Goal: Check status: Check status

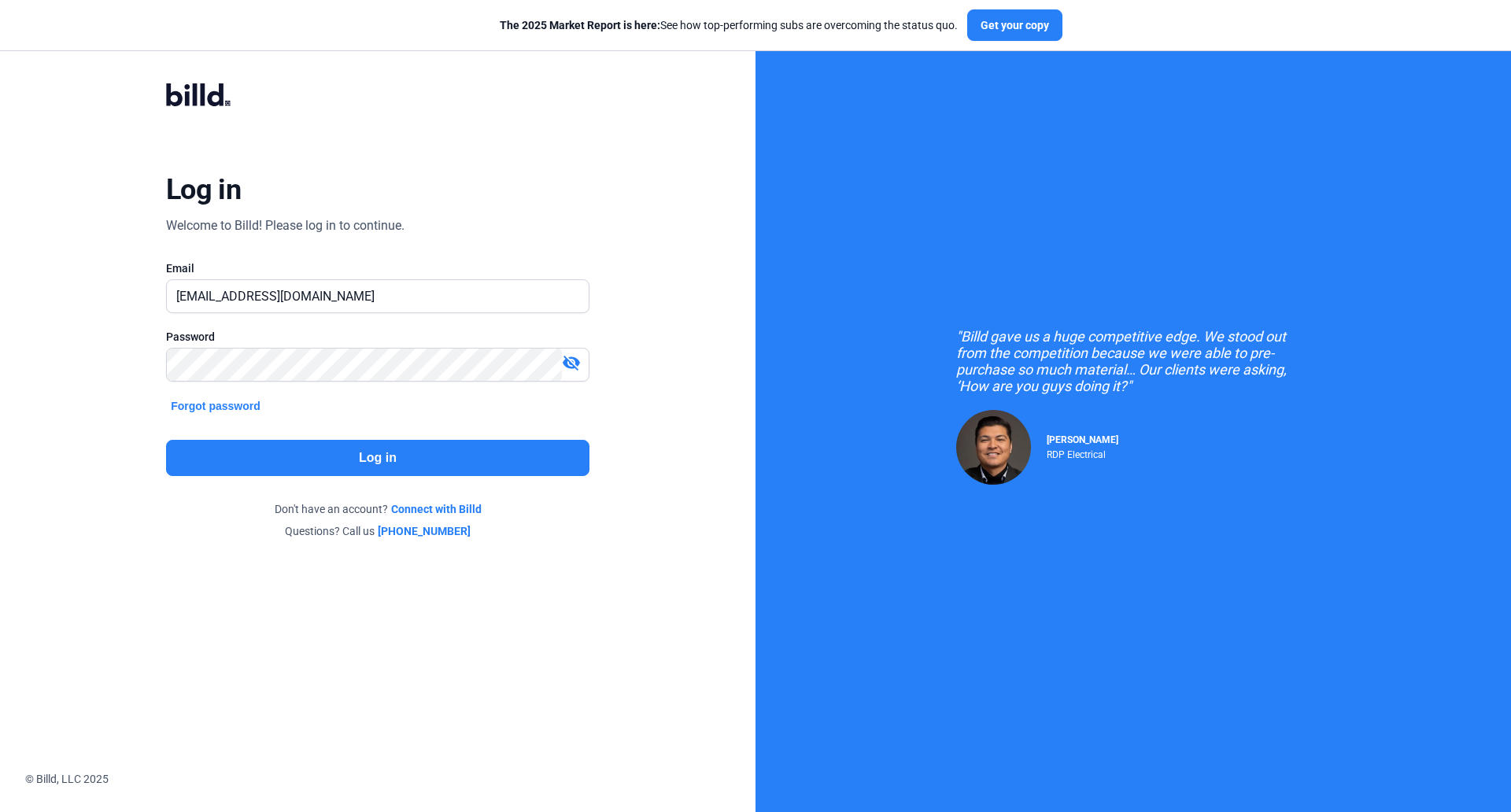
click at [382, 459] on button "Log in" at bounding box center [378, 458] width 423 height 36
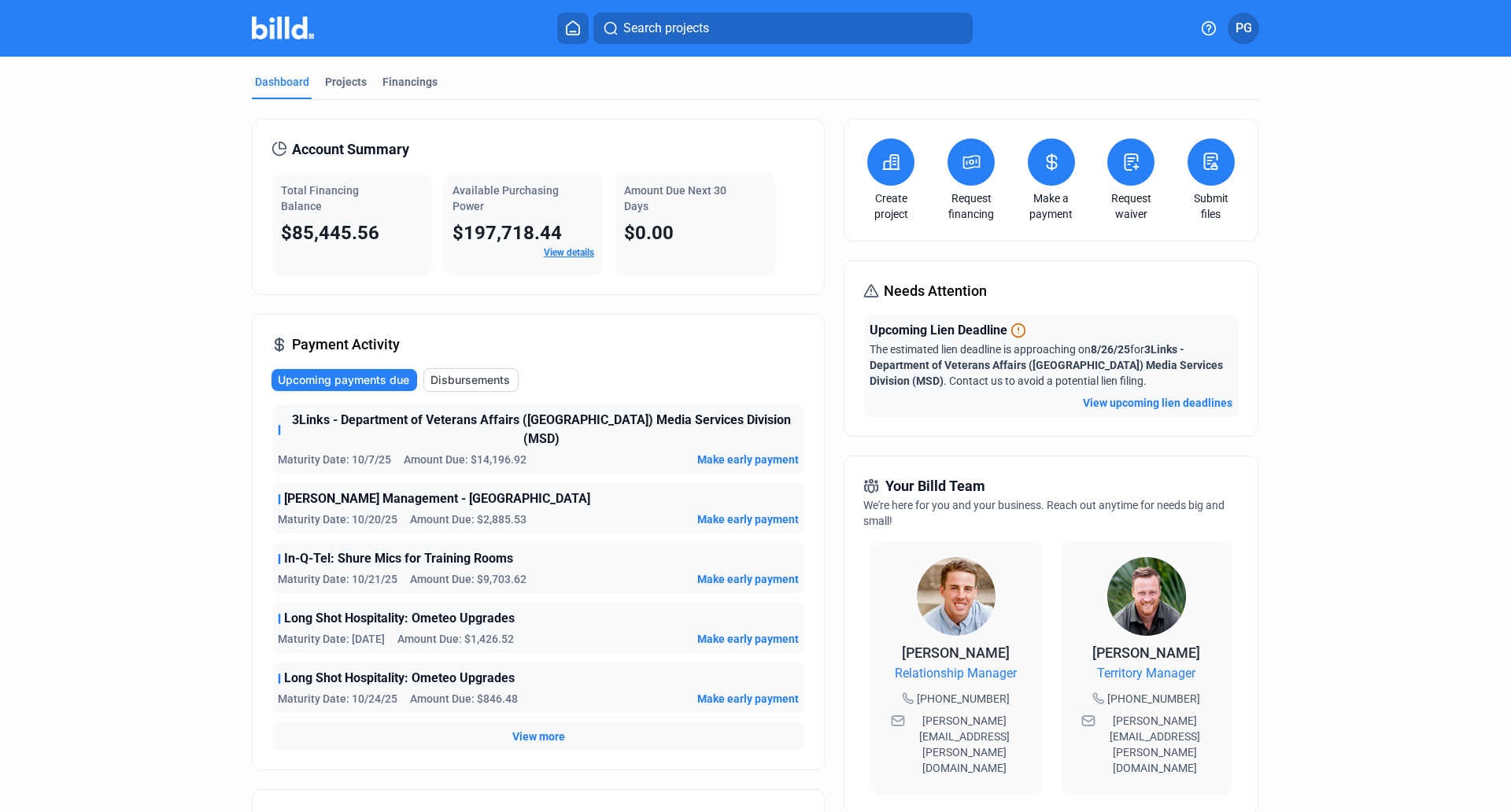
drag, startPoint x: 382, startPoint y: 459, endPoint x: 142, endPoint y: 158, distance: 385.0
click at [142, 158] on dashboard "Dashboard Projects Financings Account Summary Total Financing Balance $85,445.5…" at bounding box center [756, 602] width 1360 height 1091
click at [397, 88] on div "Financings" at bounding box center [410, 81] width 55 height 16
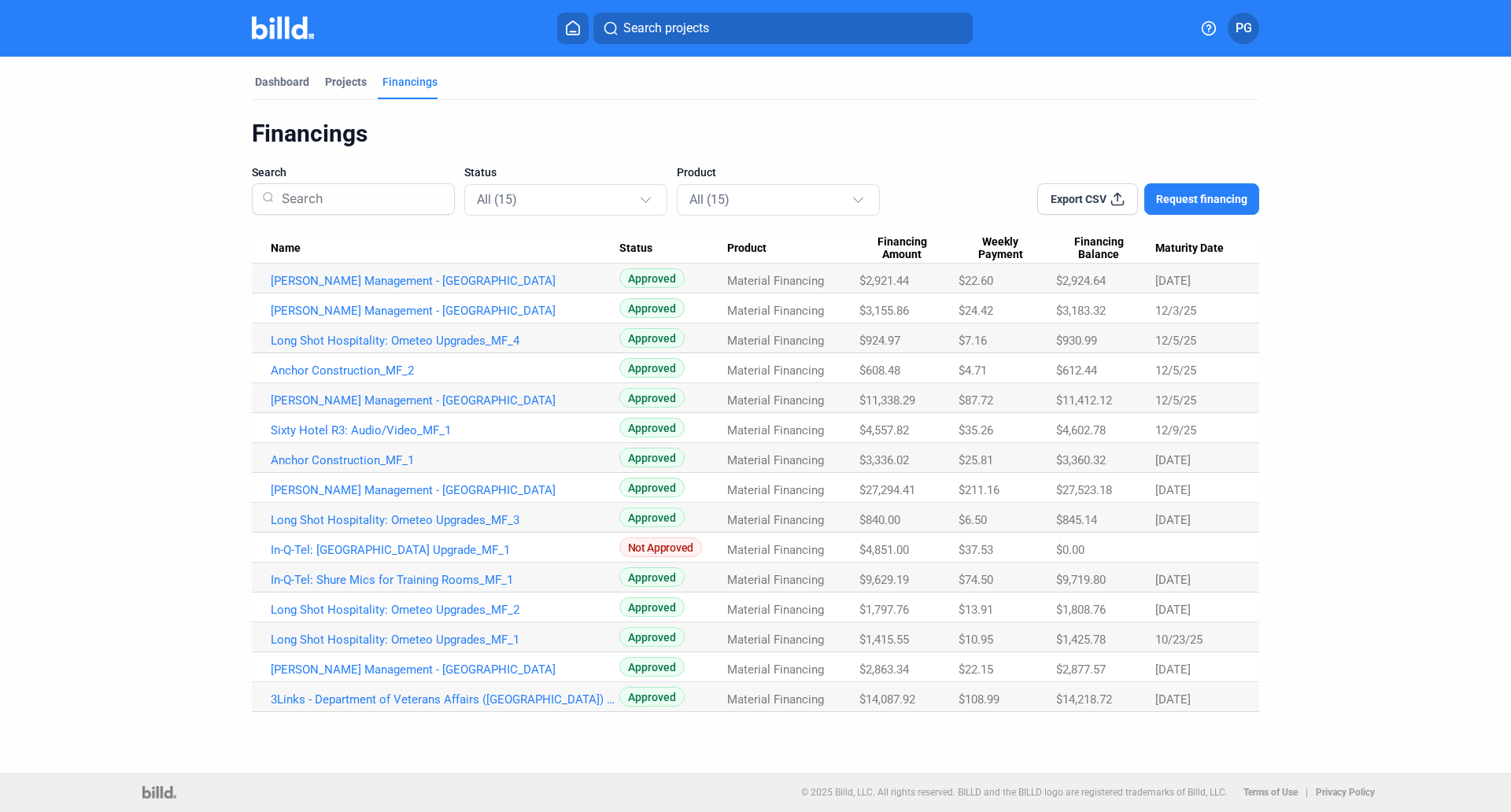
drag, startPoint x: 955, startPoint y: 276, endPoint x: 1220, endPoint y: 276, distance: 265.0
click at [1220, 276] on tr "[PERSON_NAME] Management - [GEOGRAPHIC_DATA] Approved Material Financing $2,921…" at bounding box center [756, 278] width 1008 height 30
copy tr "$22.60 $2,924.64 [DATE]"
click at [1327, 481] on dashboard "Dashboard Projects Financings Financings Search Status All (15) Product All (15…" at bounding box center [756, 385] width 1360 height 656
drag, startPoint x: 1327, startPoint y: 481, endPoint x: 270, endPoint y: 87, distance: 1128.0
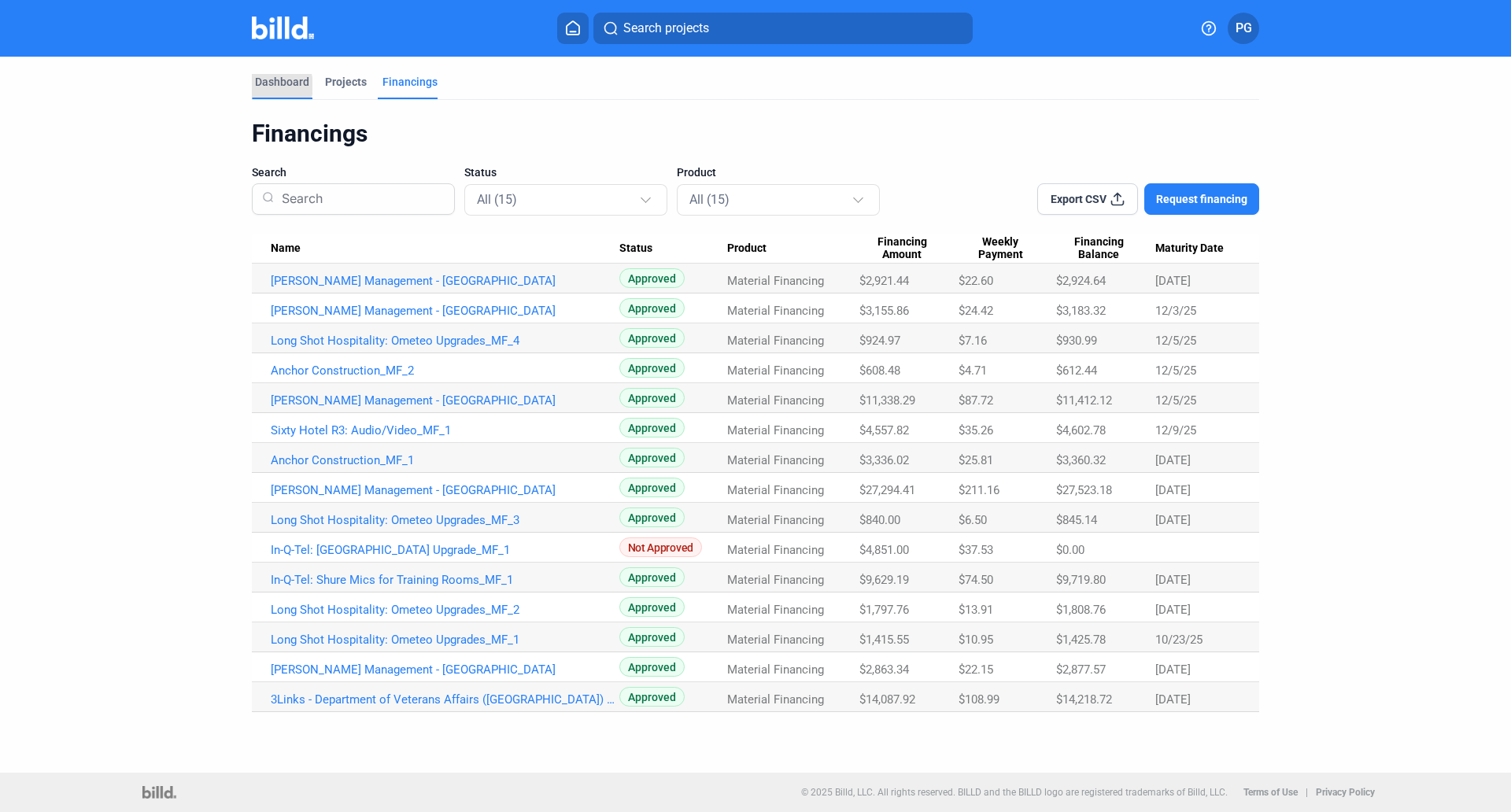
click at [270, 87] on div "Dashboard" at bounding box center [282, 81] width 55 height 16
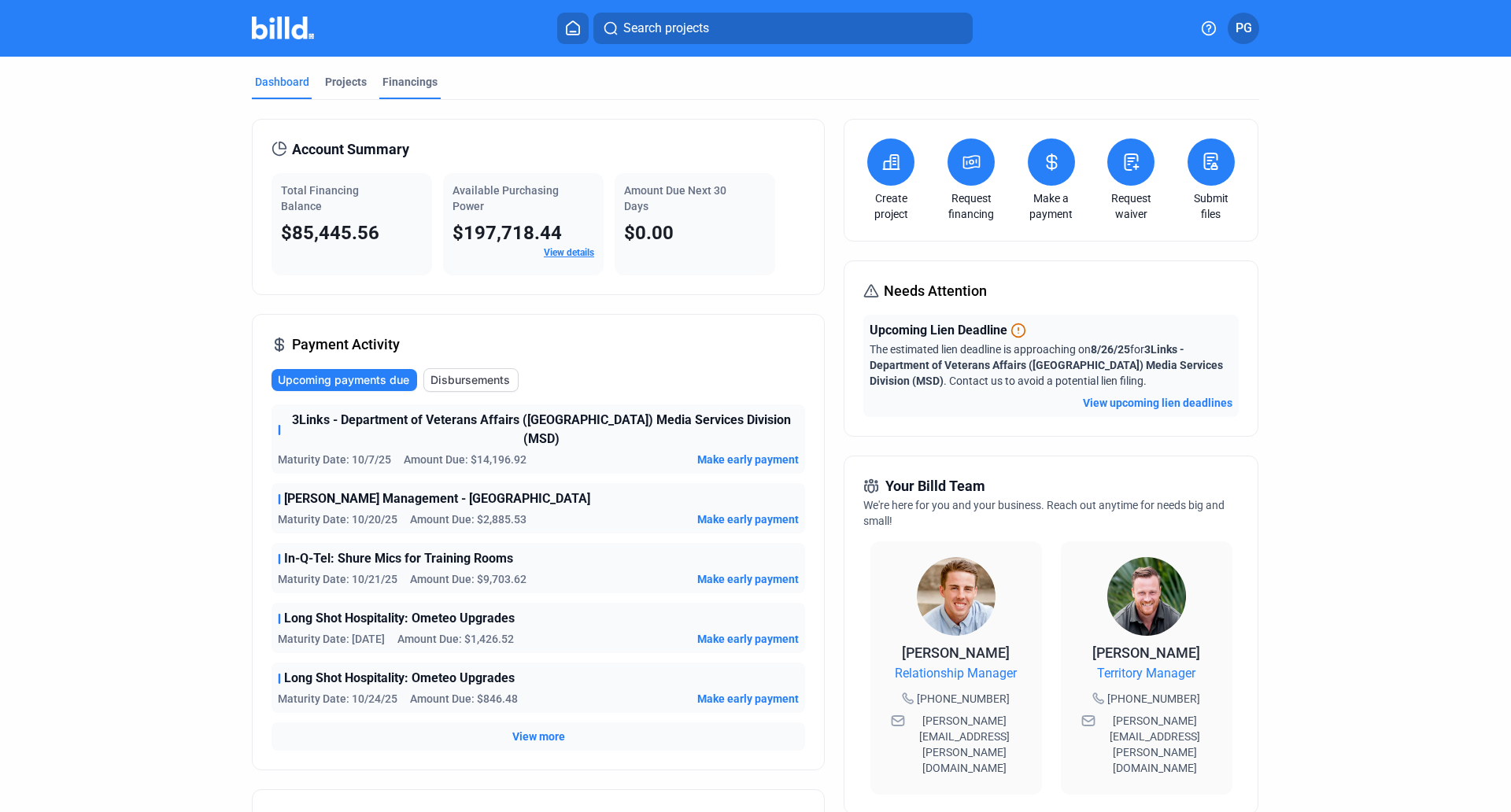
click at [387, 83] on div "Financings" at bounding box center [410, 81] width 55 height 16
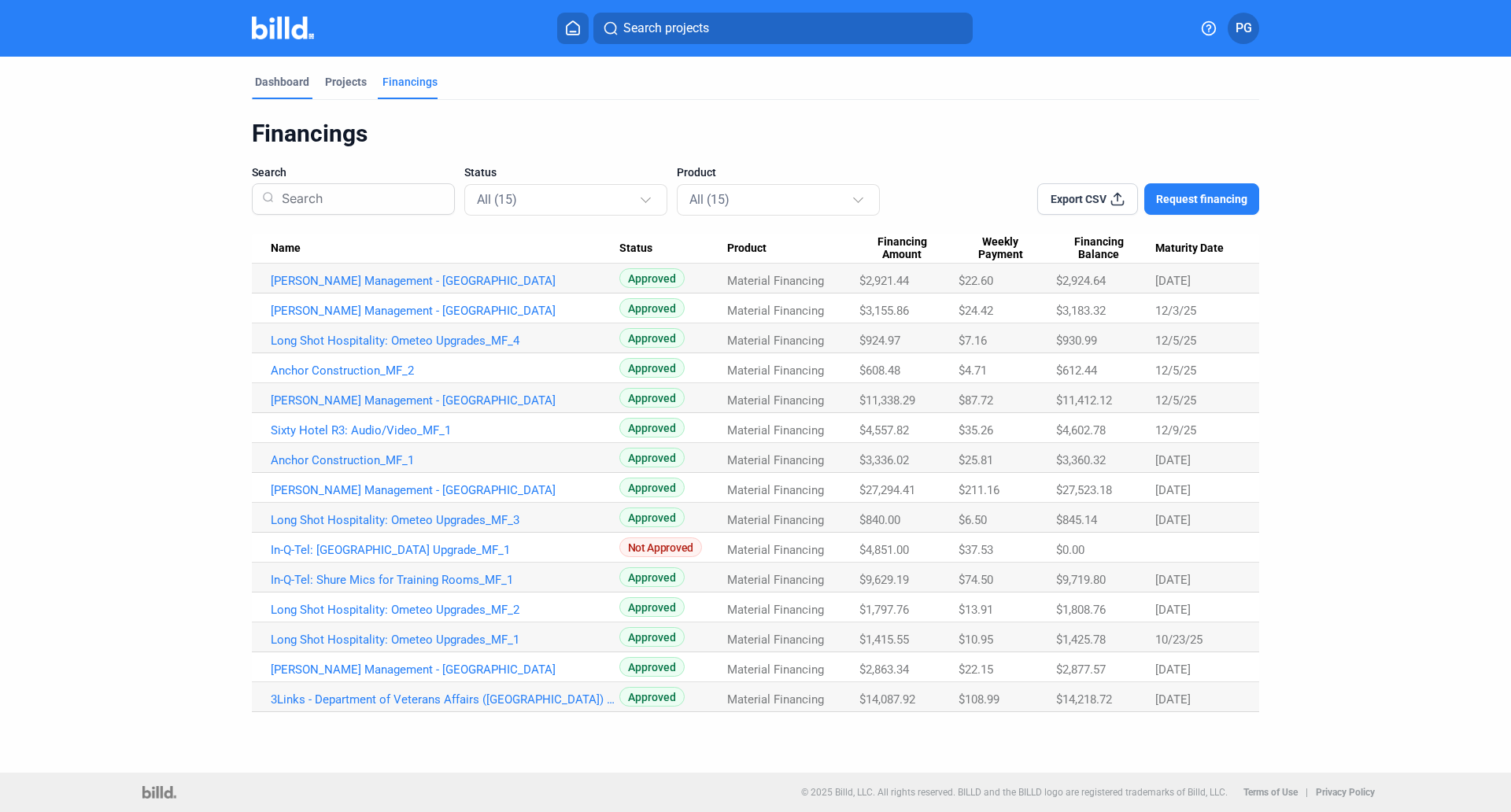
click at [262, 84] on div "Dashboard" at bounding box center [282, 81] width 55 height 16
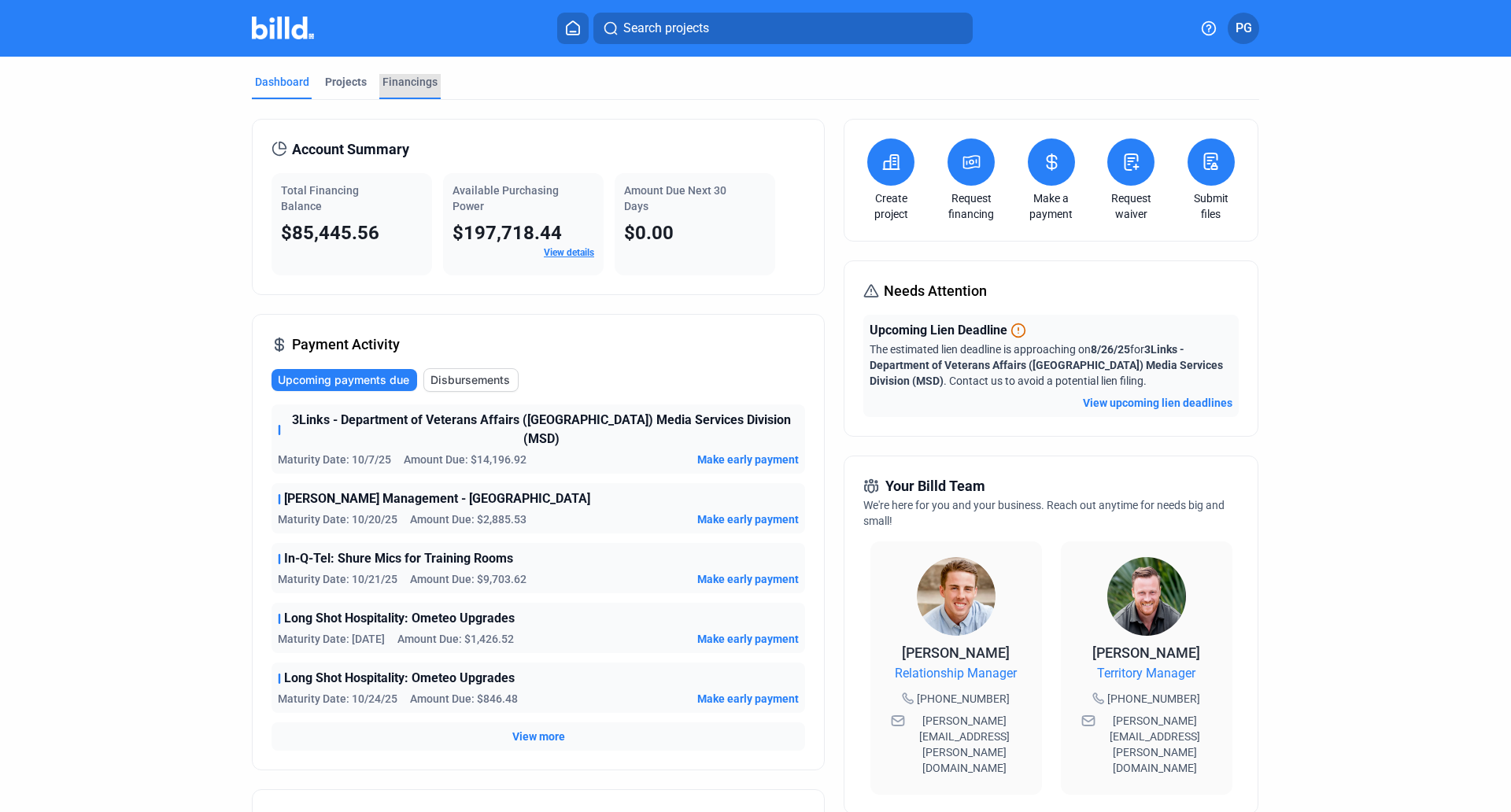
click at [405, 85] on div "Financings" at bounding box center [410, 81] width 55 height 16
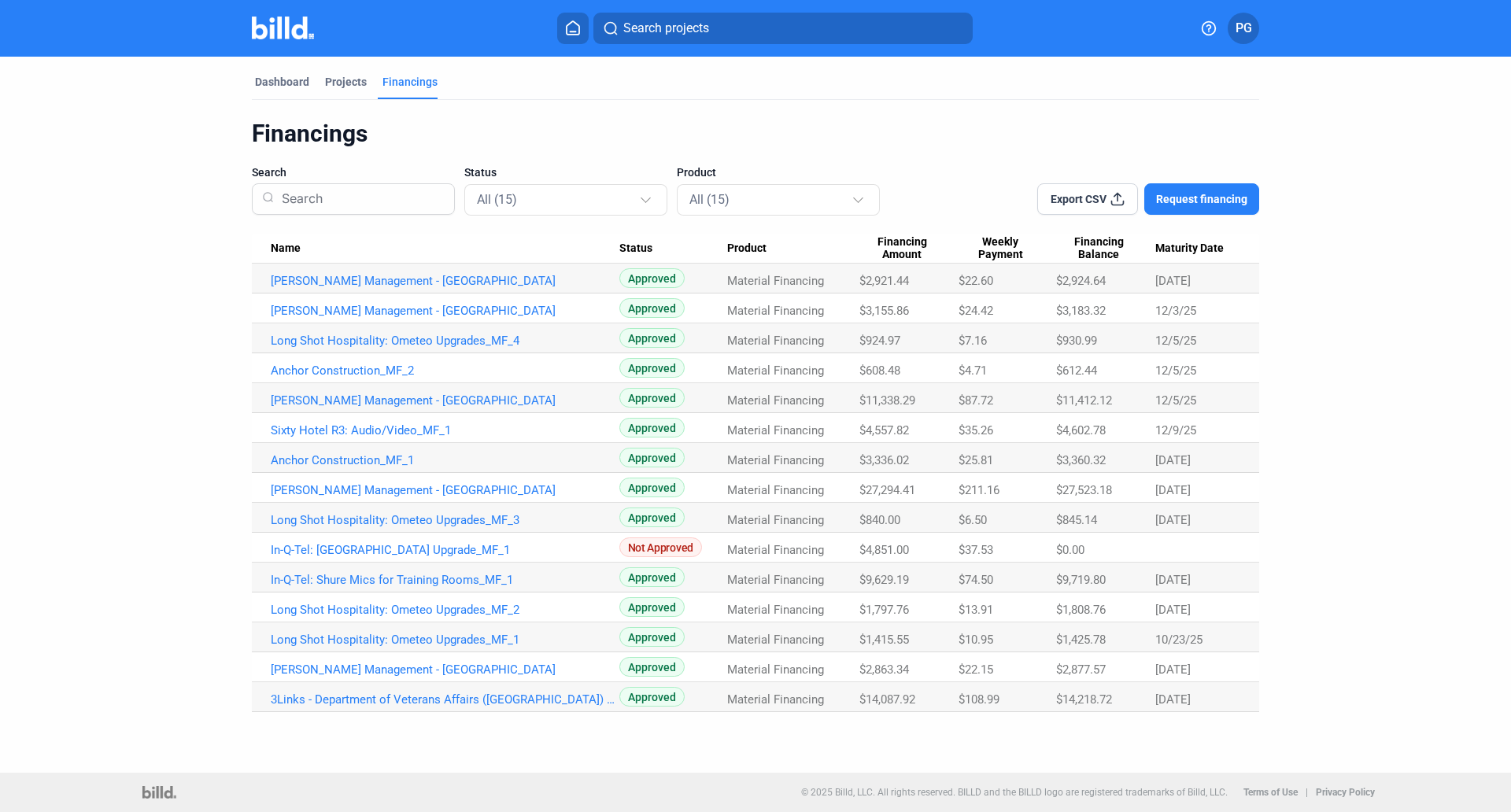
drag, startPoint x: 259, startPoint y: 271, endPoint x: 1217, endPoint y: 703, distance: 1050.9
click at [1217, 703] on tbody "[PERSON_NAME] Management - [GEOGRAPHIC_DATA] Approved Material Financing $2,921…" at bounding box center [756, 487] width 1008 height 448
click at [1311, 296] on dashboard "Dashboard Projects Financings Financings Search Status All (15) Product All (15…" at bounding box center [756, 385] width 1360 height 656
drag, startPoint x: 244, startPoint y: 251, endPoint x: 1236, endPoint y: 710, distance: 1093.0
click at [1236, 710] on div "Dashboard Projects Financings Financings Search Status All (15) Product All (15…" at bounding box center [756, 385] width 1071 height 656
